Goal: Information Seeking & Learning: Learn about a topic

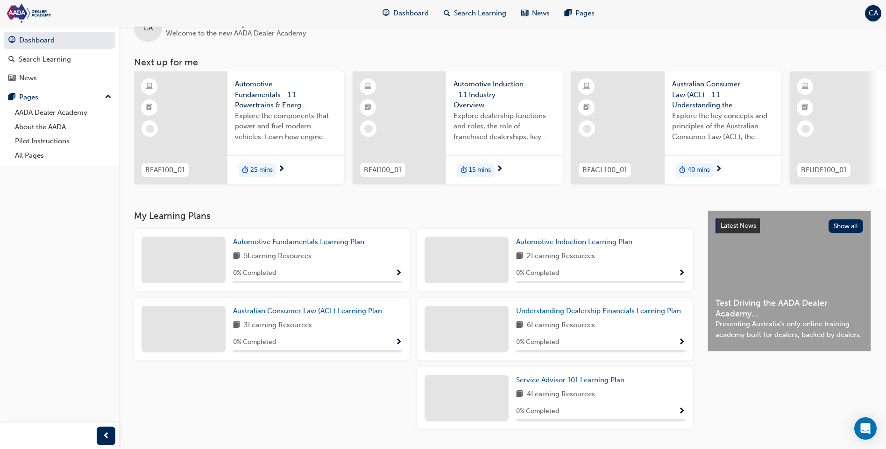
scroll to position [56, 0]
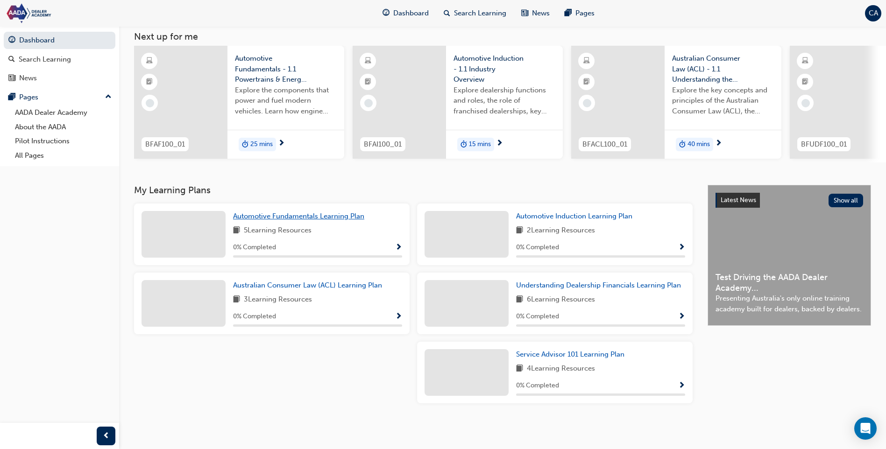
click at [343, 215] on span "Automotive Fundamentals Learning Plan" at bounding box center [298, 216] width 131 height 8
click at [607, 352] on span "Service Advisor 101 Learning Plan" at bounding box center [570, 354] width 108 height 8
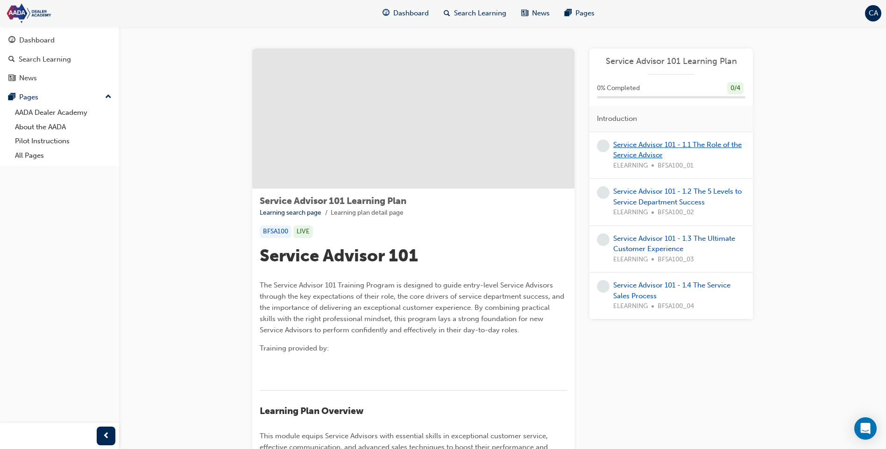
click at [685, 142] on link "Service Advisor 101 - 1.1 The Role of the Service Advisor" at bounding box center [677, 150] width 128 height 19
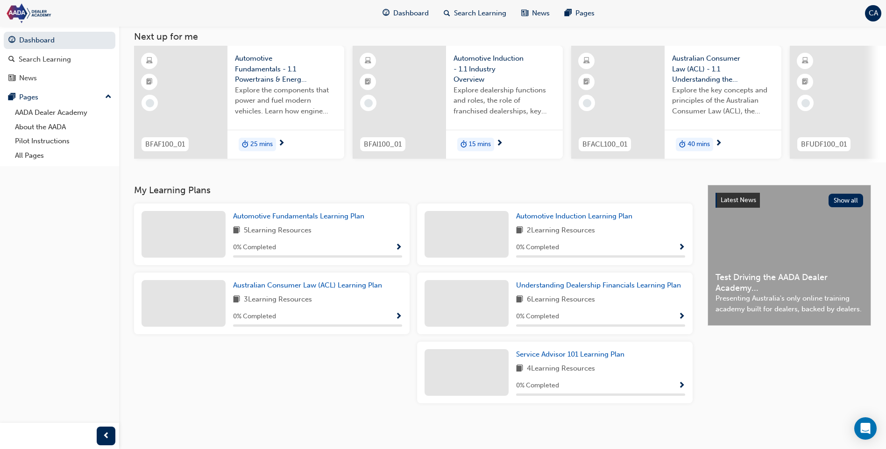
scroll to position [56, 0]
click at [591, 287] on span "Understanding Dealership Financials Learning Plan" at bounding box center [598, 285] width 165 height 8
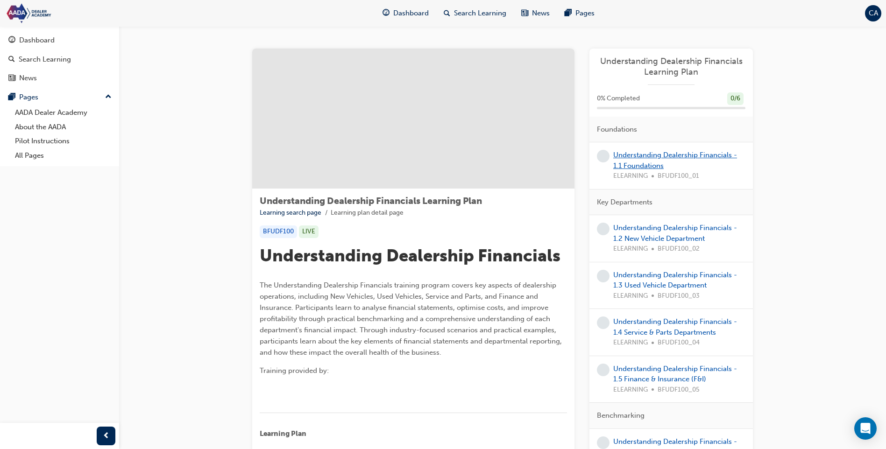
click at [633, 166] on link "Understanding Dealership Financials - 1.1 Foundations" at bounding box center [675, 160] width 124 height 19
click at [47, 44] on div "Dashboard" at bounding box center [36, 40] width 35 height 11
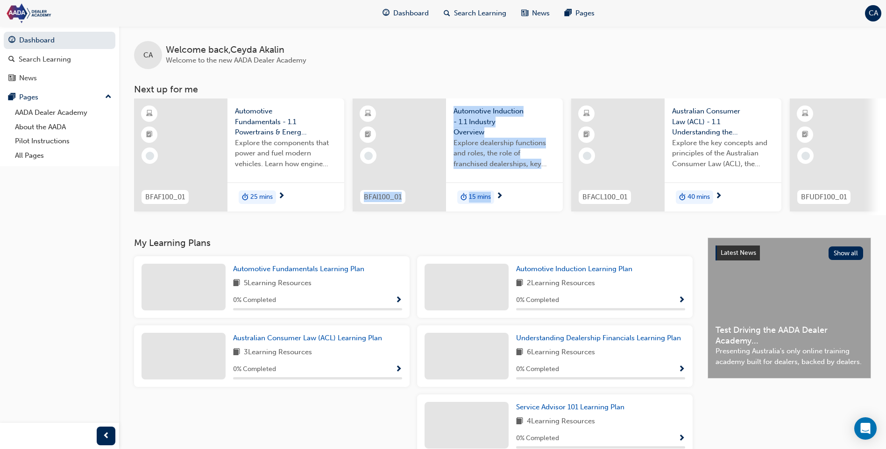
drag, startPoint x: 401, startPoint y: 214, endPoint x: 552, endPoint y: 218, distance: 151.3
click at [552, 215] on div "BFAF100_01 Automotive Fundamentals - 1.1 Powertrains & Energy Systems Explore t…" at bounding box center [510, 157] width 752 height 117
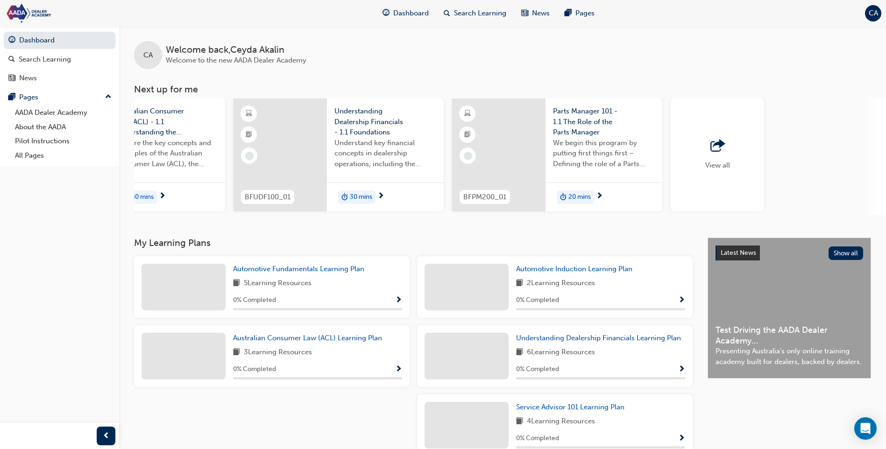
scroll to position [0, 558]
click at [758, 172] on div "View all" at bounding box center [715, 155] width 93 height 113
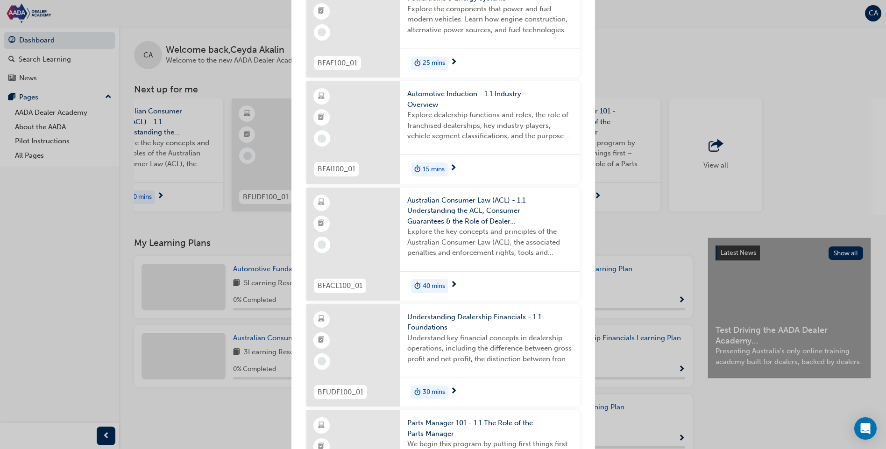
scroll to position [69, 0]
click at [466, 90] on span "Automotive Induction - 1.1 Industry Overview" at bounding box center [489, 96] width 165 height 21
